Goal: Information Seeking & Learning: Learn about a topic

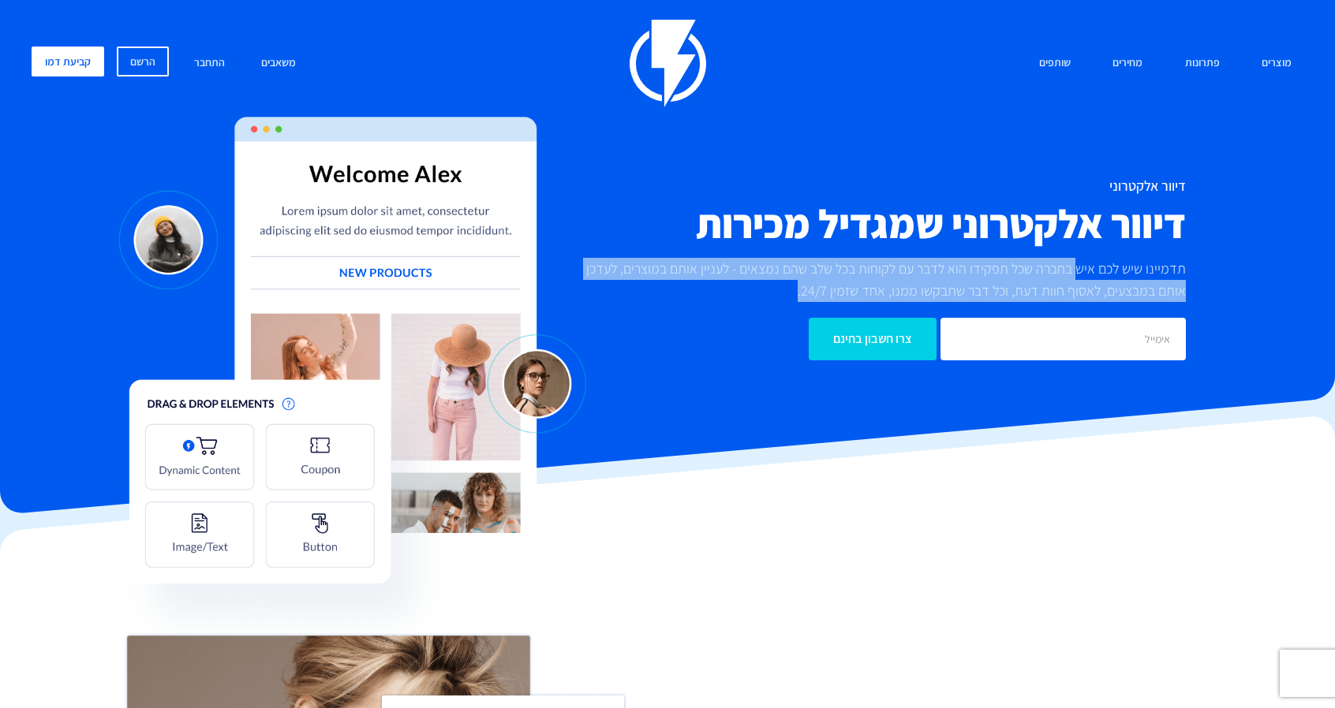
drag, startPoint x: 1077, startPoint y: 256, endPoint x: 737, endPoint y: 282, distance: 341.0
click at [737, 282] on div "דיוור אלקטרוני דיוור אלקטרוני שמגדיל מכירות תדמיינו שיש לכם איש בחברה שכל תפקיד…" at bounding box center [880, 269] width 636 height 182
click at [737, 282] on p "תדמיינו שיש לכם איש בחברה שכל תפקידו הוא לדבר עם לקוחות בכל שלב שהם נמצאים - לע…" at bounding box center [880, 280] width 612 height 44
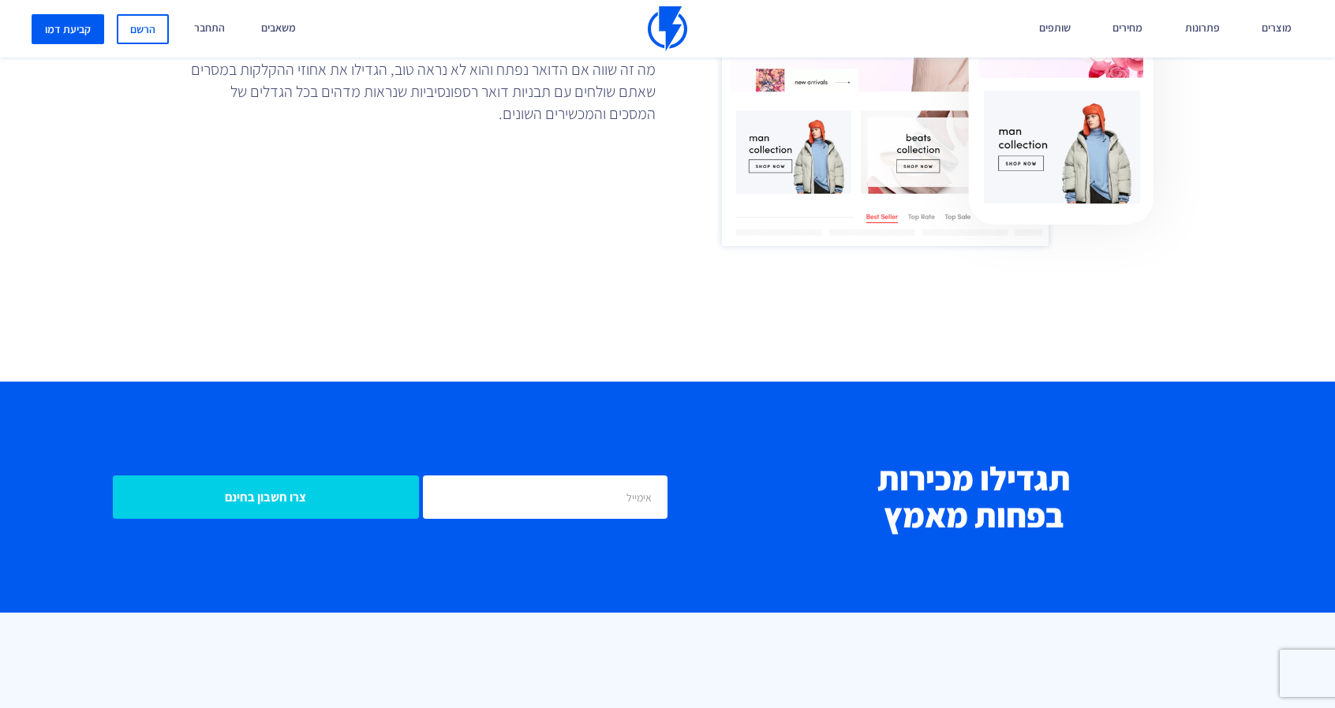
scroll to position [1138, 0]
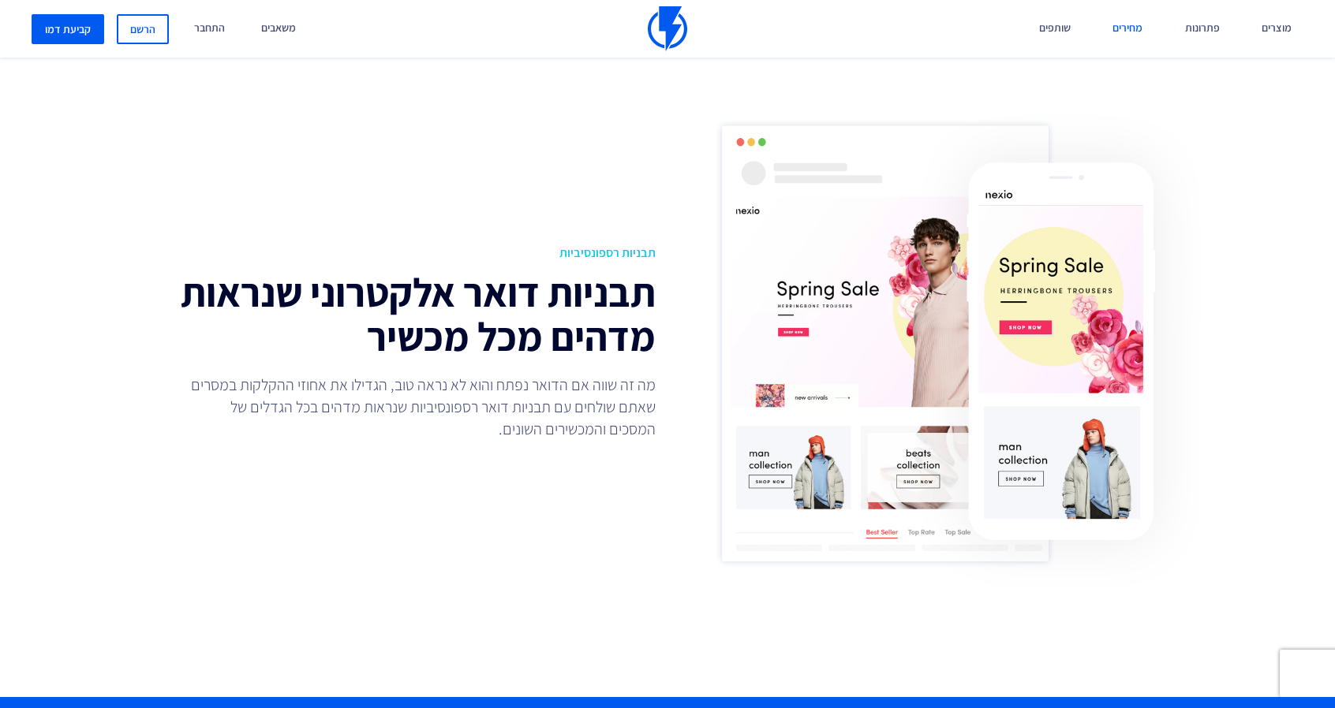
click at [1130, 26] on link "מחירים" at bounding box center [1127, 29] width 54 height 58
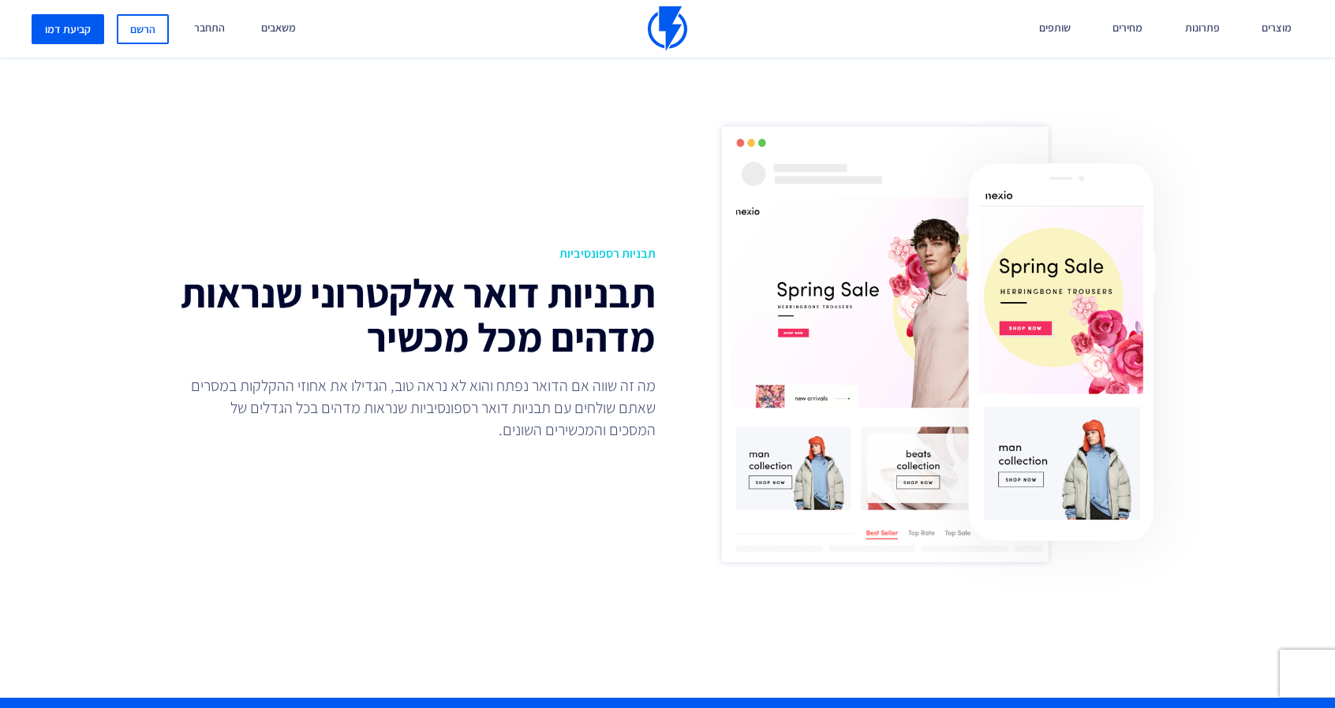
scroll to position [1138, 0]
